Goal: Task Accomplishment & Management: Use online tool/utility

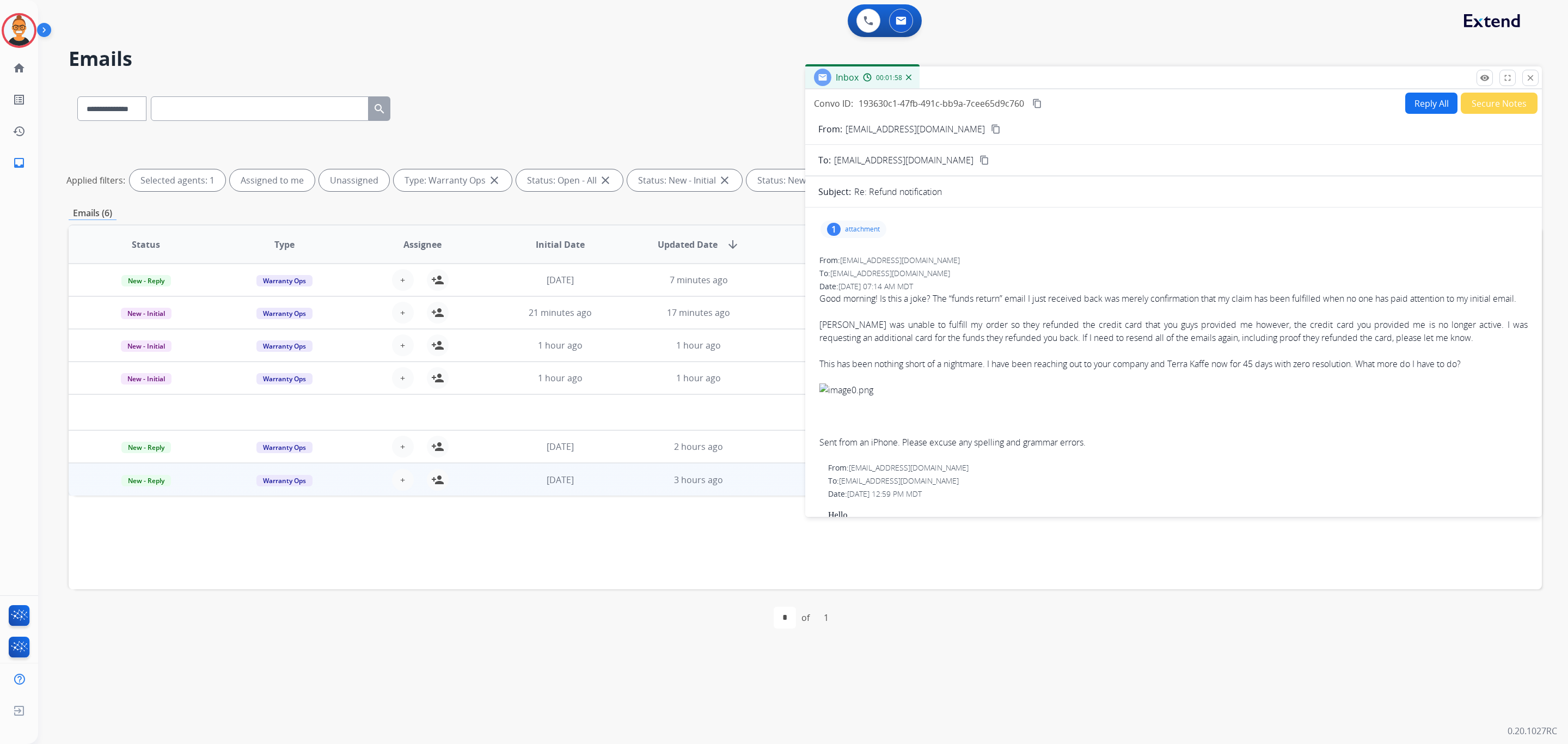
select select "**********"
click at [1537, 82] on button "close Close" at bounding box center [1530, 78] width 17 height 17
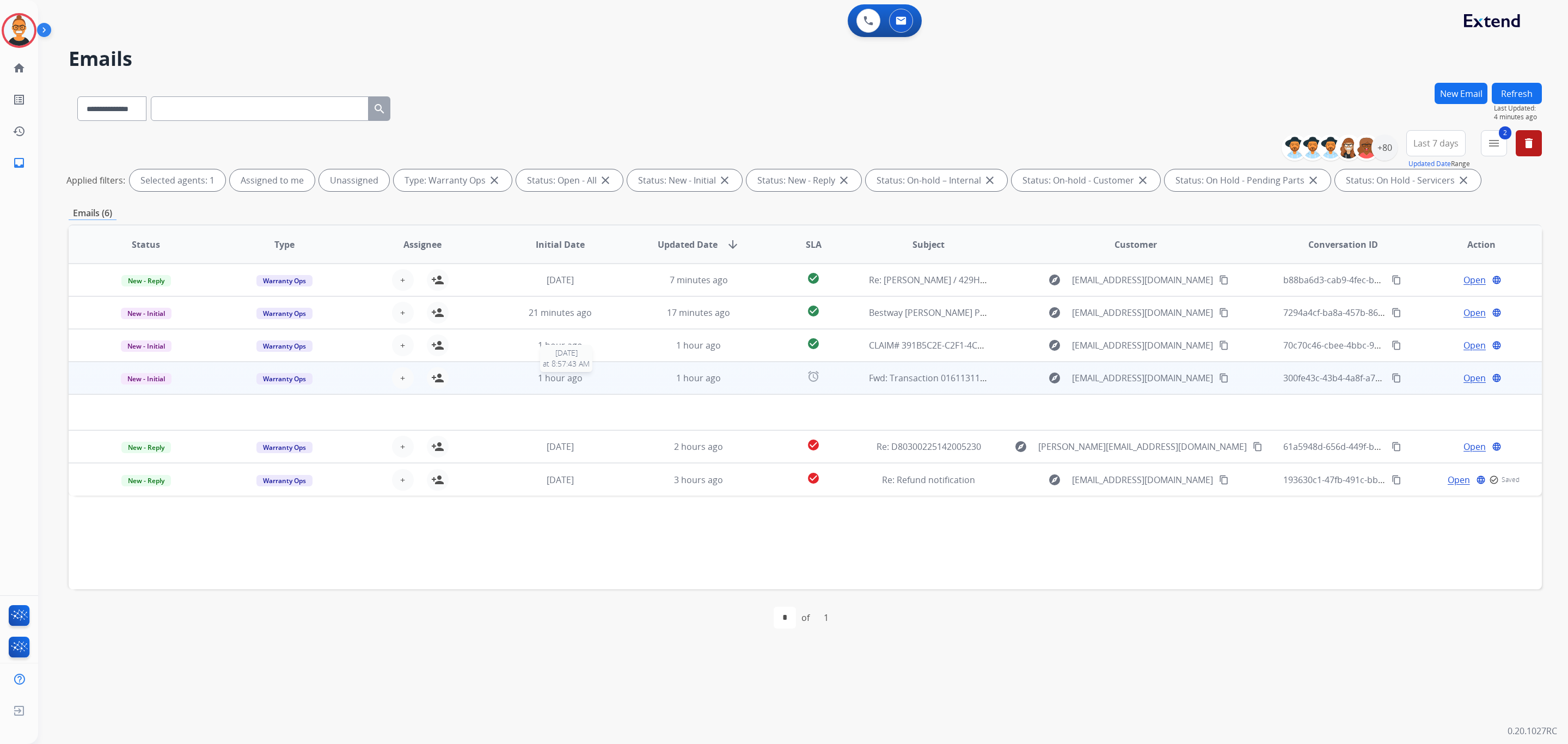
click at [606, 376] on div "1 hour ago" at bounding box center [560, 378] width 120 height 13
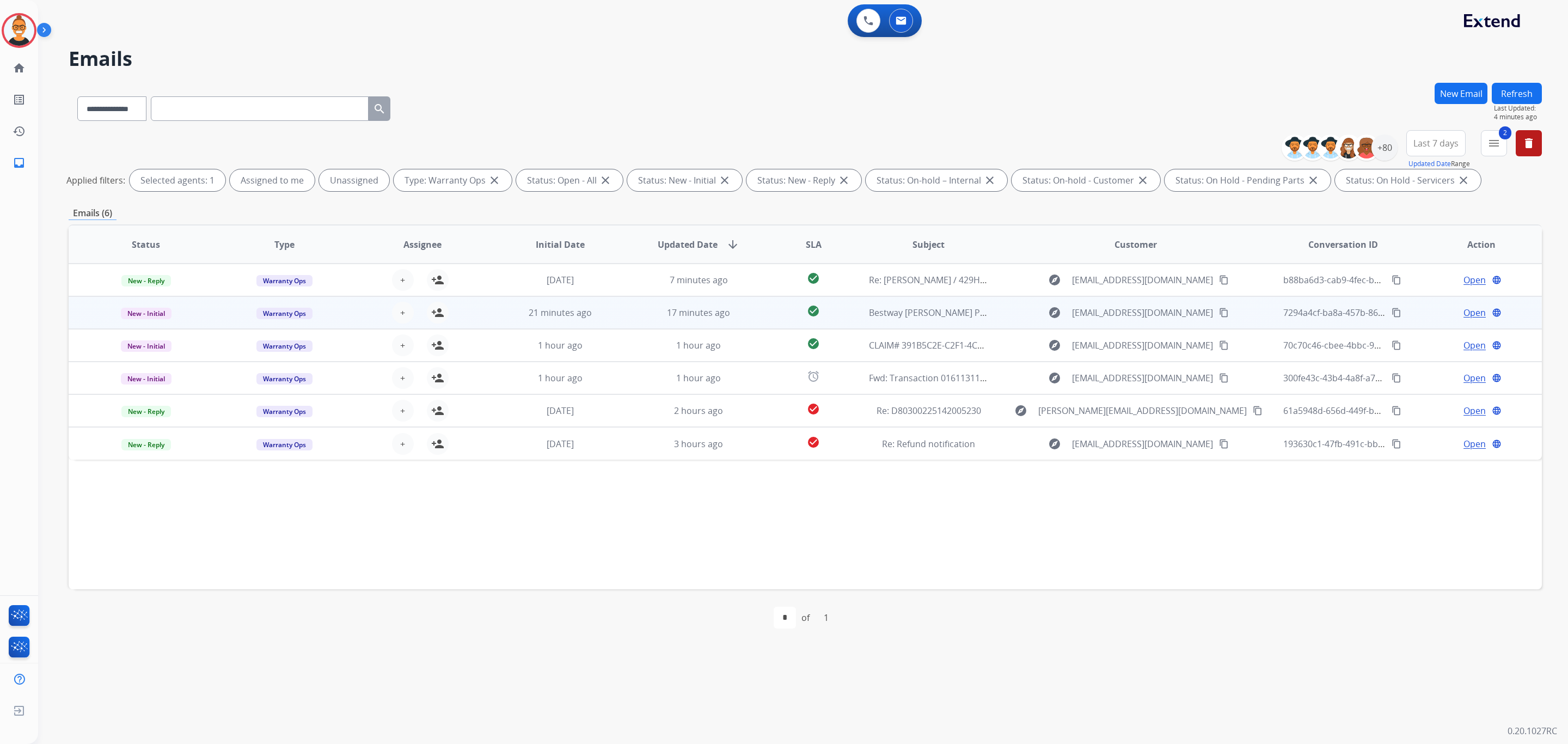
drag, startPoint x: 851, startPoint y: 318, endPoint x: 839, endPoint y: 315, distance: 12.4
click at [851, 318] on td "Bestway [PERSON_NAME] Pools and Spa" at bounding box center [920, 312] width 138 height 33
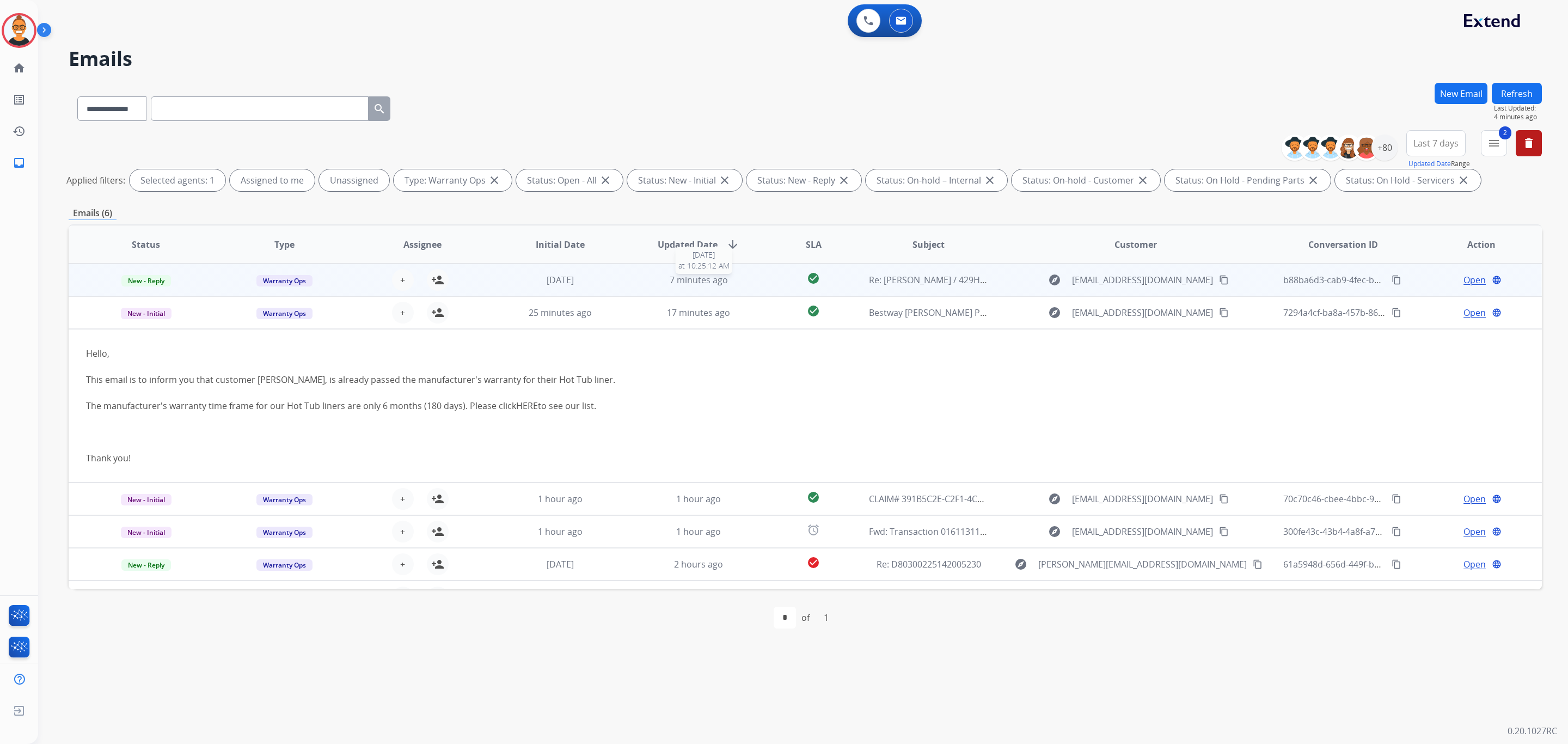
click at [734, 277] on div "7 minutes ago" at bounding box center [699, 280] width 120 height 13
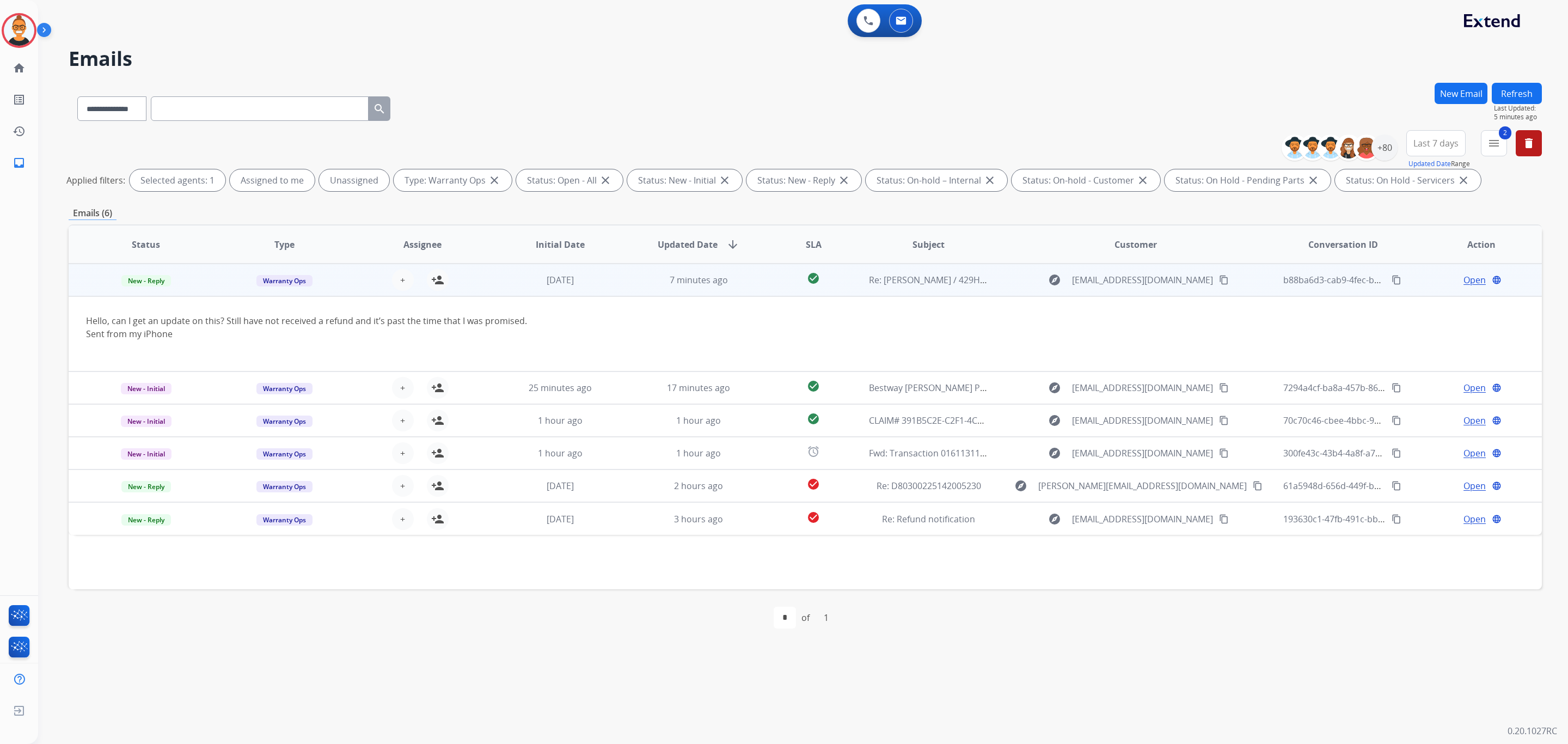
click at [1467, 285] on span "Open" at bounding box center [1474, 280] width 23 height 13
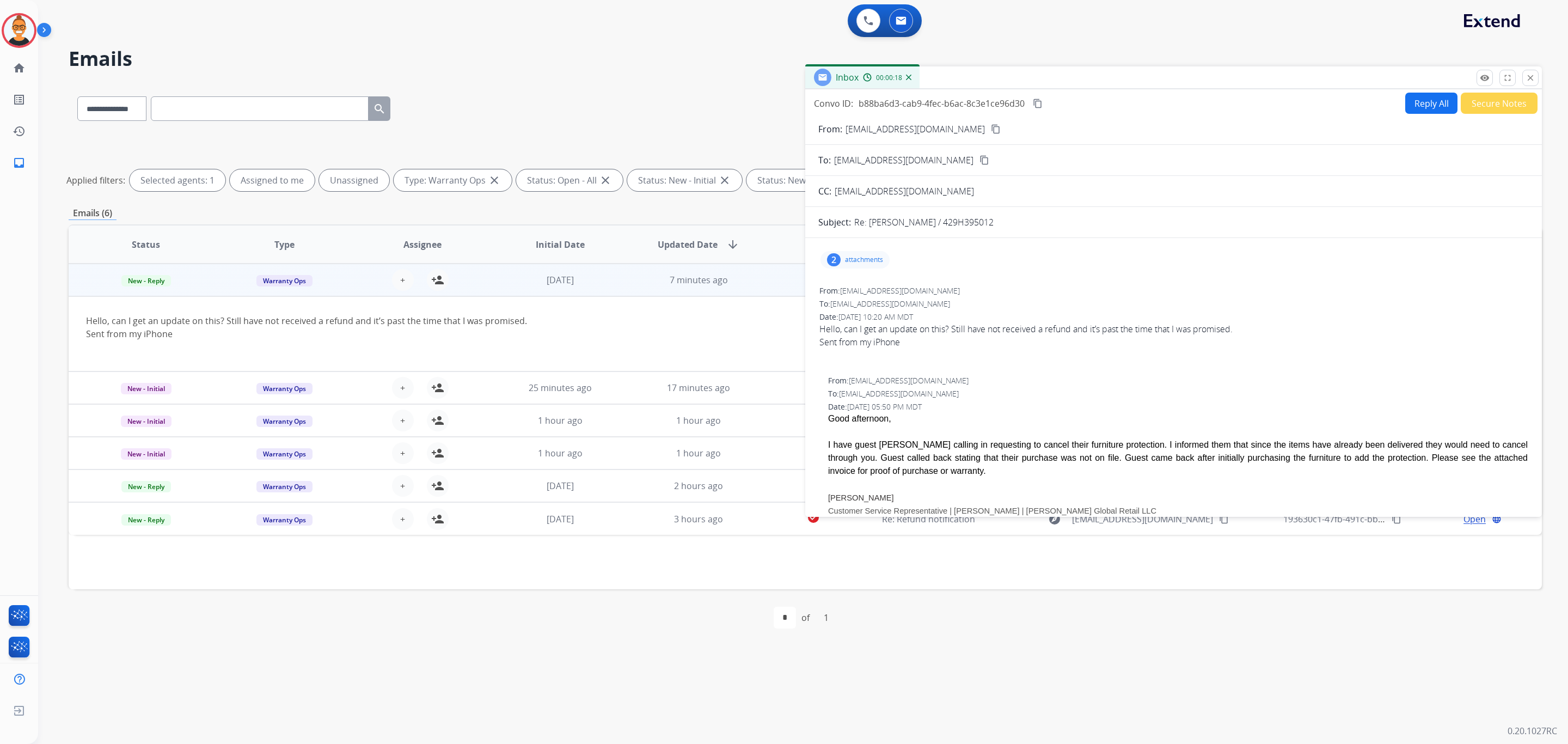
click at [979, 123] on div "From: [EMAIL_ADDRESS][DOMAIN_NAME] content_copy" at bounding box center [1174, 129] width 737 height 13
click at [991, 126] on mat-icon "content_copy" at bounding box center [996, 129] width 10 height 10
click at [854, 263] on p "attachments" at bounding box center [864, 259] width 38 height 8
click at [1203, 327] on button "download" at bounding box center [1199, 326] width 13 height 13
